Goal: Complete application form

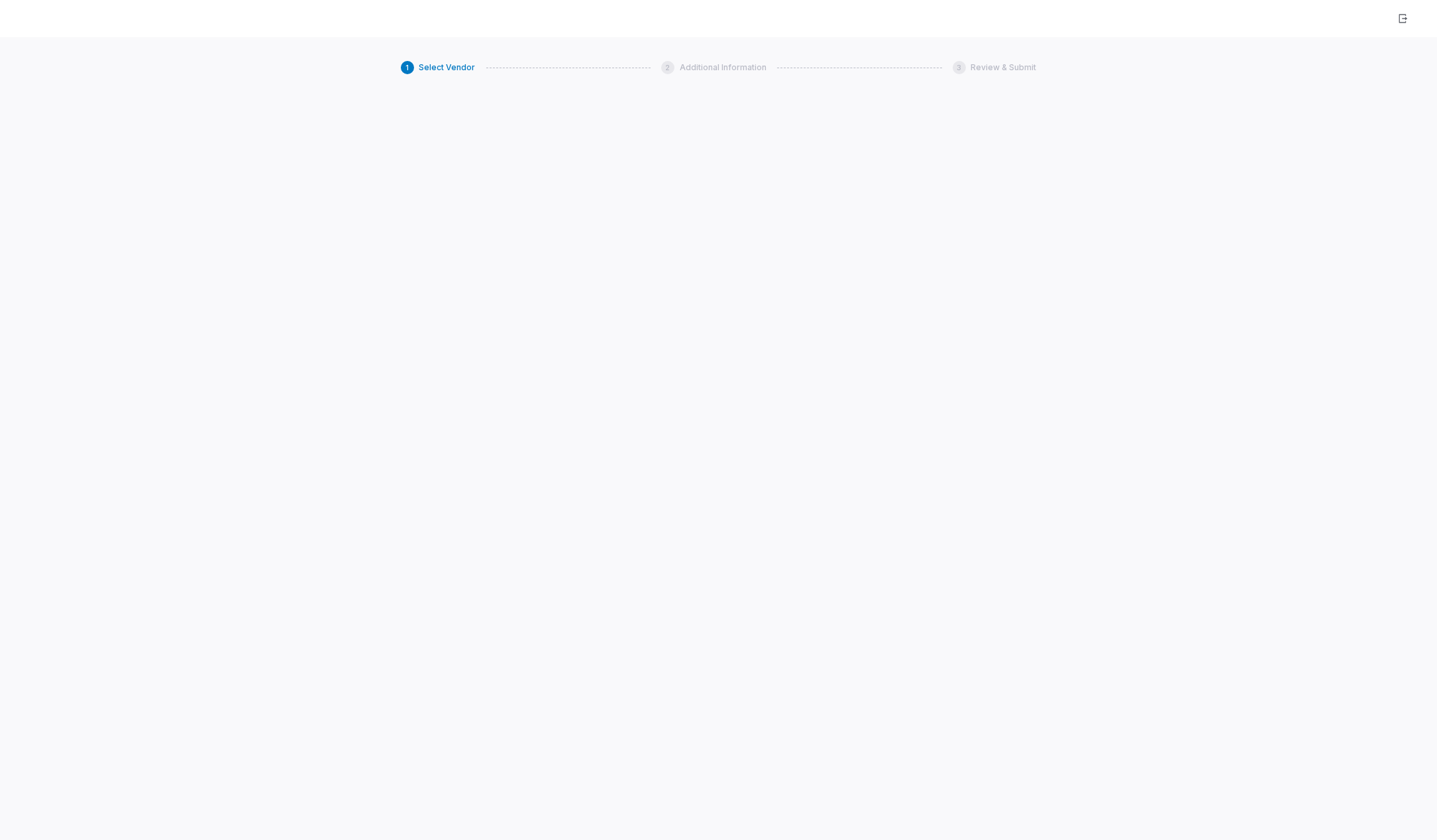
click at [908, 232] on div "1 Select Vendor 2 Additional Information 3 Review & Submit" at bounding box center [718, 457] width 1437 height 840
drag, startPoint x: 335, startPoint y: 69, endPoint x: 1136, endPoint y: 67, distance: 801.0
click at [1136, 67] on div "1 Select Vendor 2 Additional Information 3 Review & Submit" at bounding box center [718, 457] width 1437 height 840
drag, startPoint x: 1347, startPoint y: 26, endPoint x: 1377, endPoint y: 22, distance: 30.3
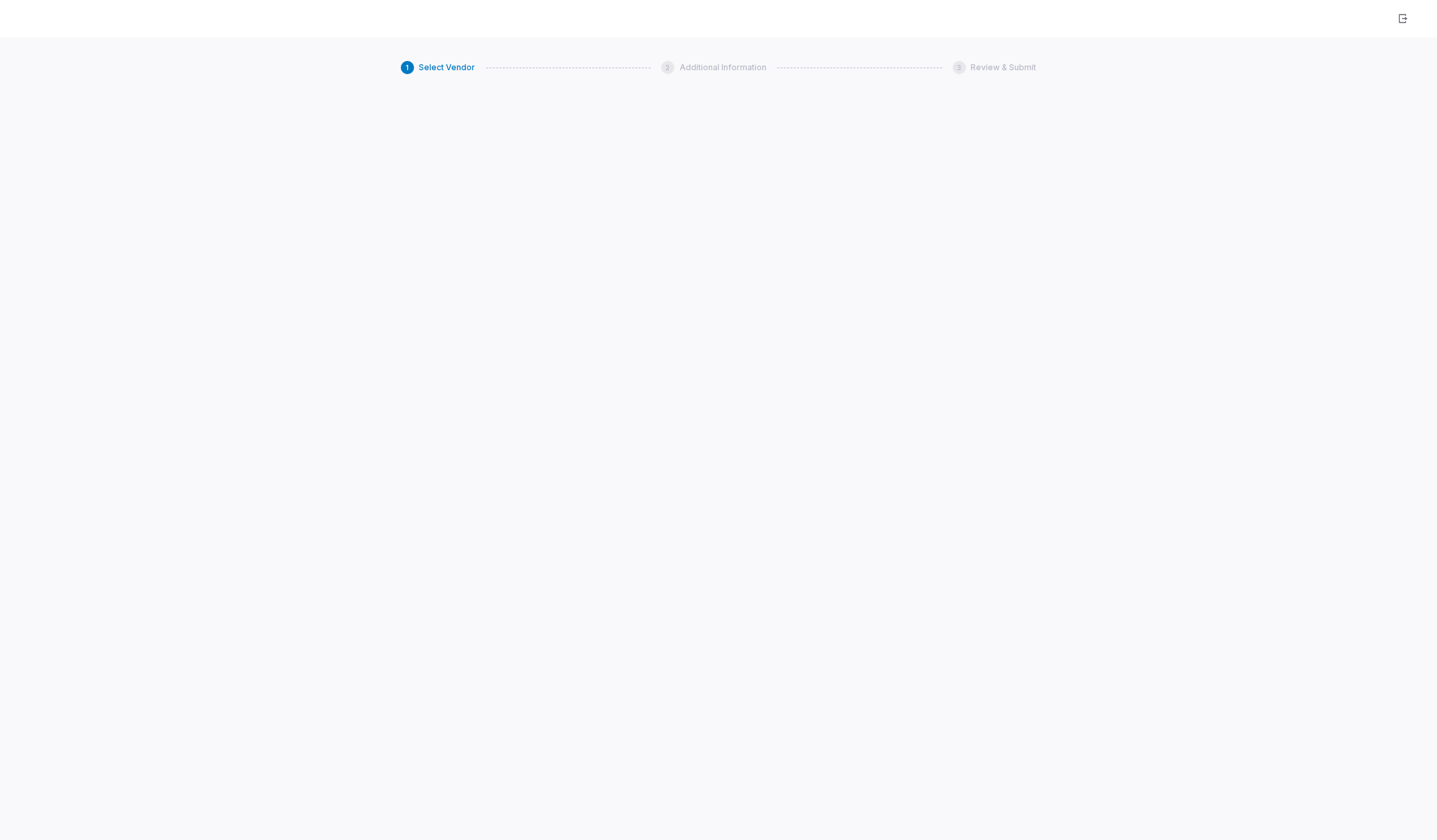
click at [1347, 26] on div at bounding box center [718, 18] width 1437 height 37
click at [1398, 17] on icon "button" at bounding box center [1403, 19] width 11 height 11
click at [1403, 20] on icon "button" at bounding box center [1403, 19] width 11 height 11
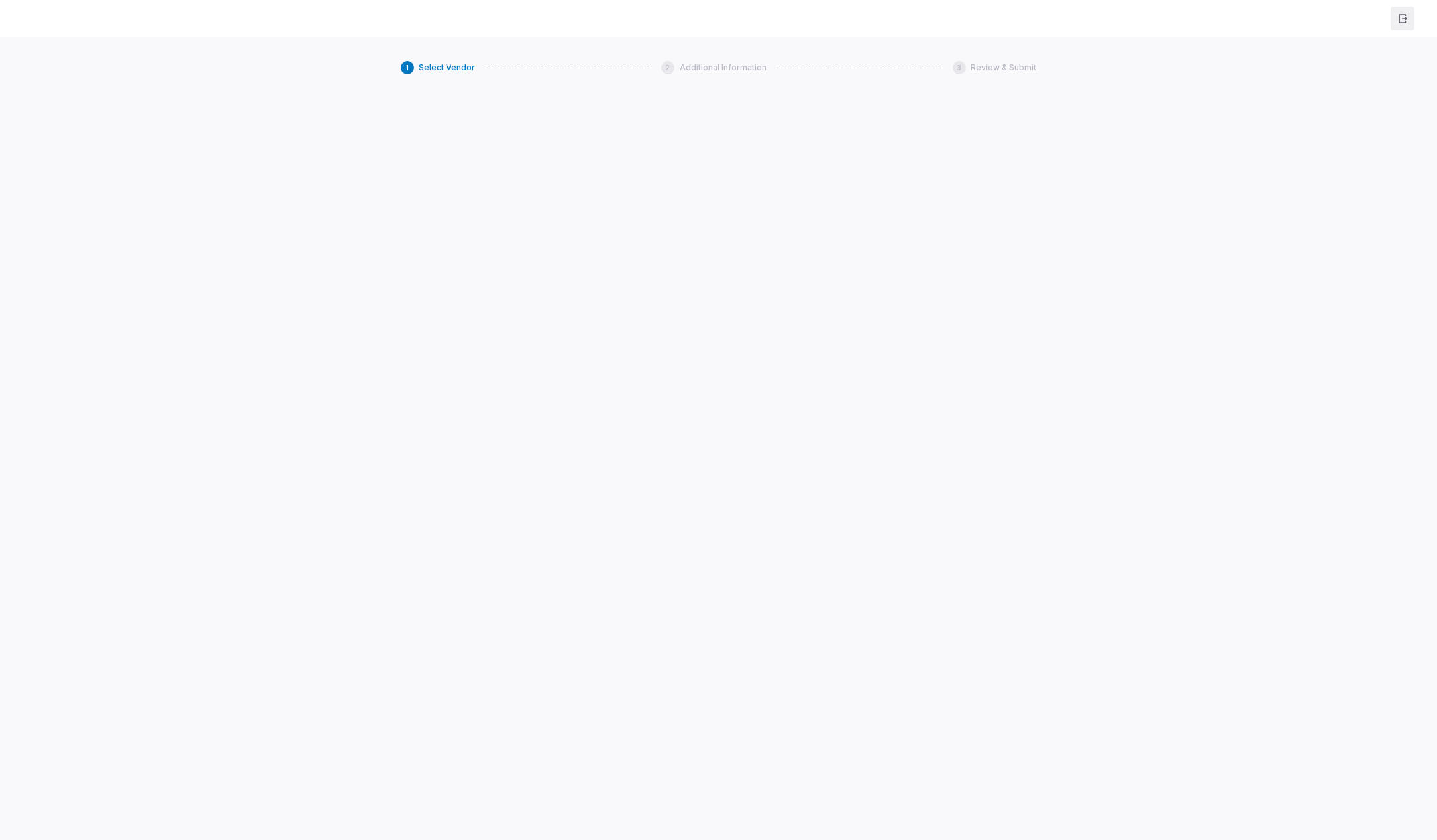
click at [1403, 20] on icon "button" at bounding box center [1403, 19] width 11 height 11
click at [105, 113] on div "1 Select Vendor 2 Additional Information 3 Review & Submit" at bounding box center [718, 457] width 1437 height 840
